Goal: Task Accomplishment & Management: Complete application form

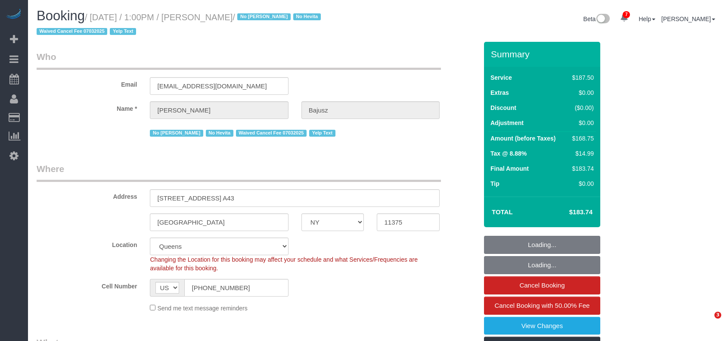
select select "NY"
select select "150"
select select "string:stripe-pm_1HGn0b4VGloSiKo748NNm9fv"
select select "spot1"
select select "number:89"
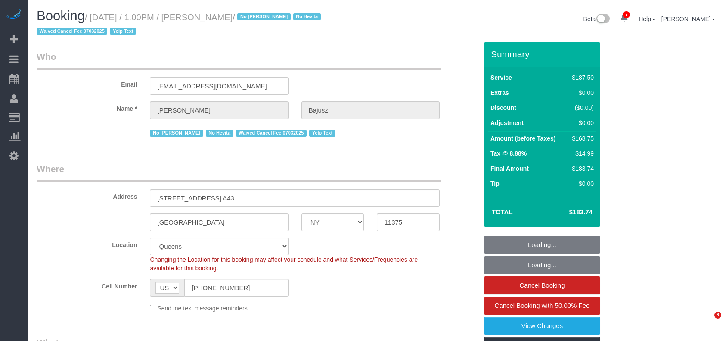
select select "number:90"
select select "number:15"
select select "number:5"
select select "number:21"
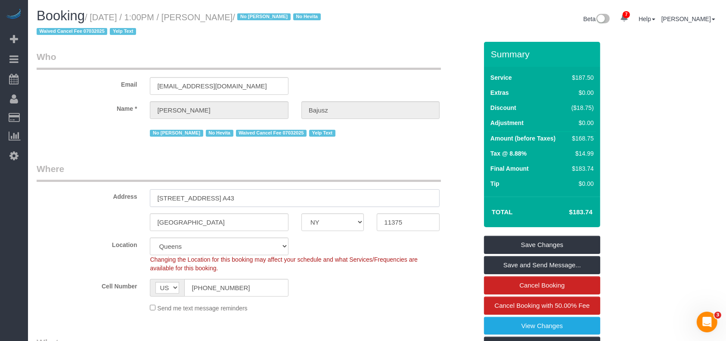
drag, startPoint x: 155, startPoint y: 198, endPoint x: 223, endPoint y: 197, distance: 68.9
click at [223, 197] on input "[STREET_ADDRESS] A43" at bounding box center [295, 198] width 290 height 18
